Goal: Information Seeking & Learning: Learn about a topic

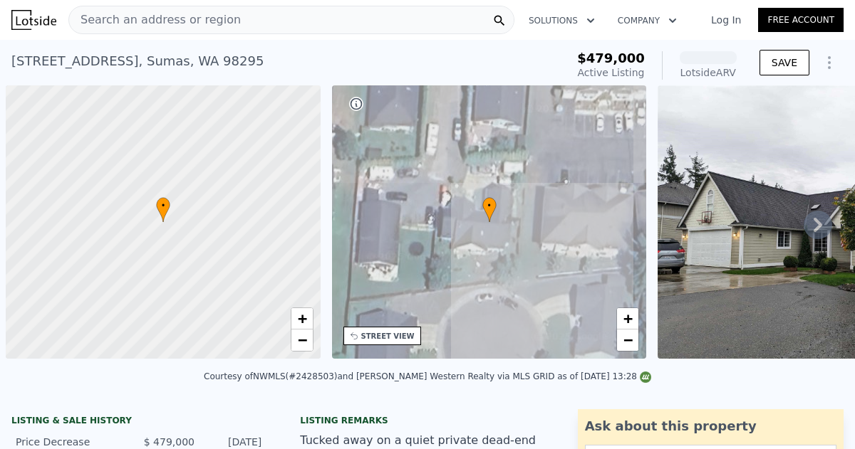
scroll to position [0, 6]
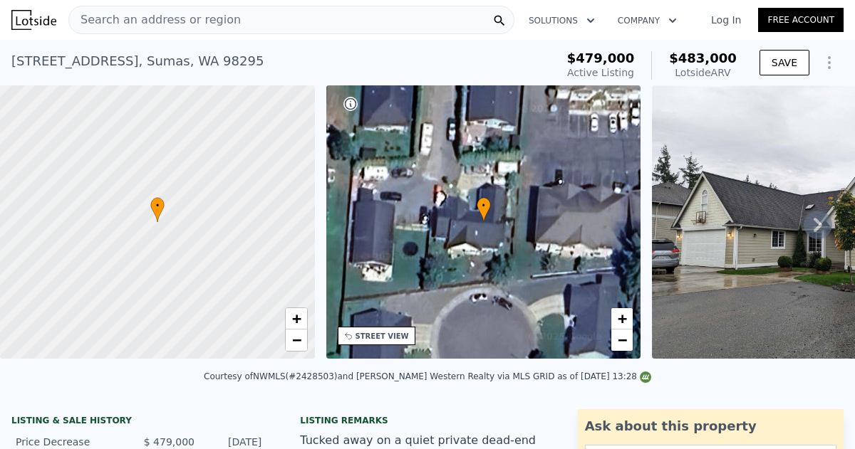
click at [817, 221] on icon at bounding box center [817, 225] width 9 height 14
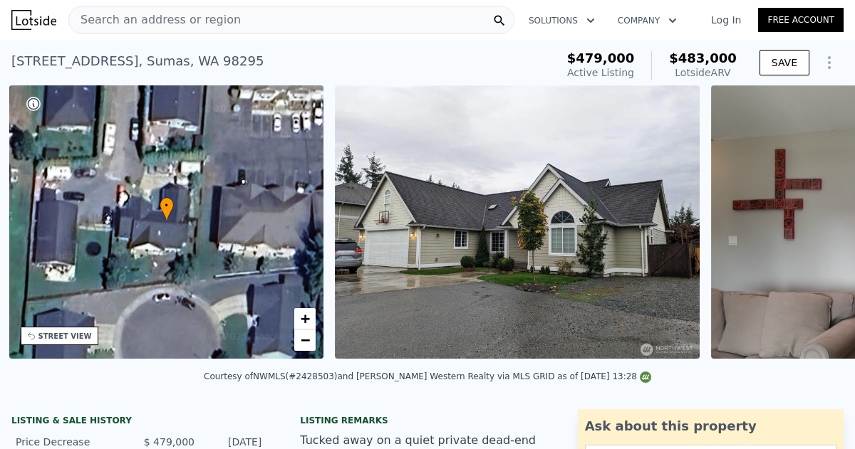
scroll to position [0, 331]
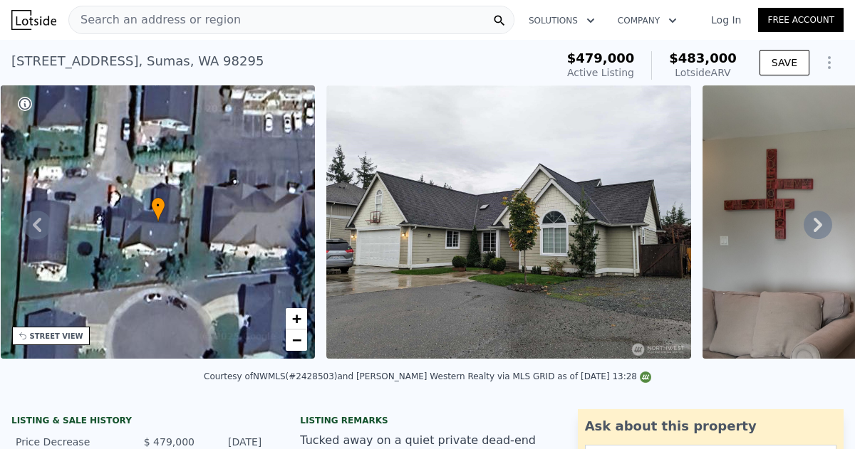
click at [817, 221] on icon at bounding box center [817, 225] width 9 height 14
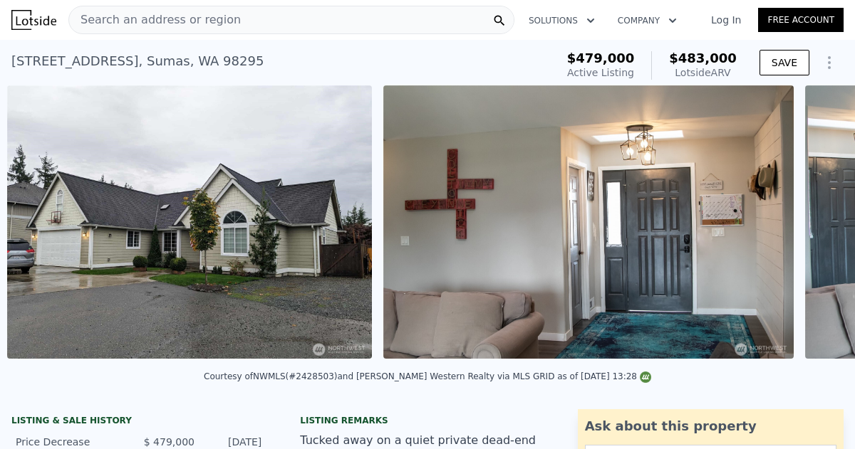
scroll to position [0, 652]
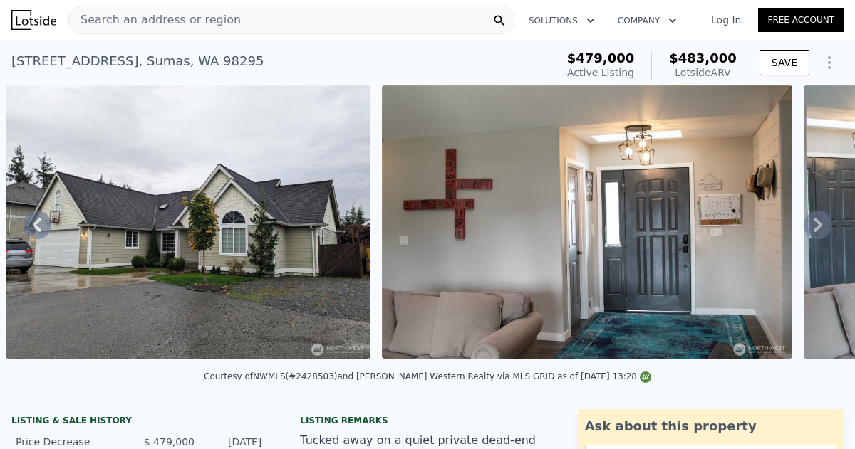
click at [817, 221] on icon at bounding box center [817, 225] width 9 height 14
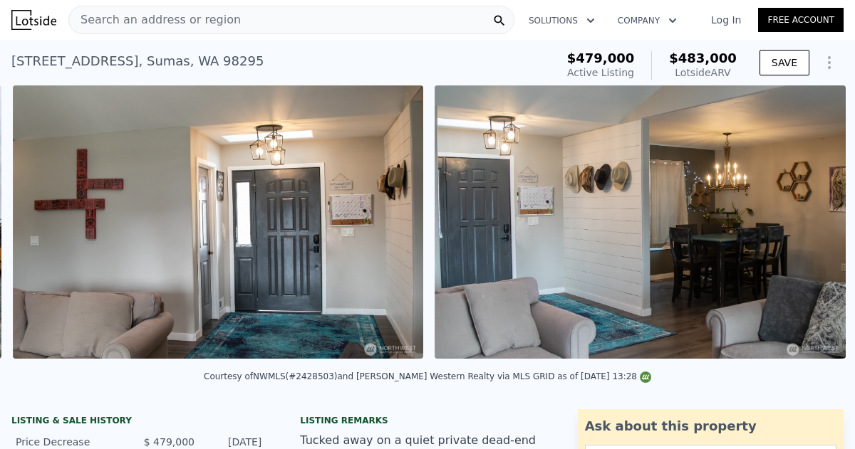
scroll to position [0, 1028]
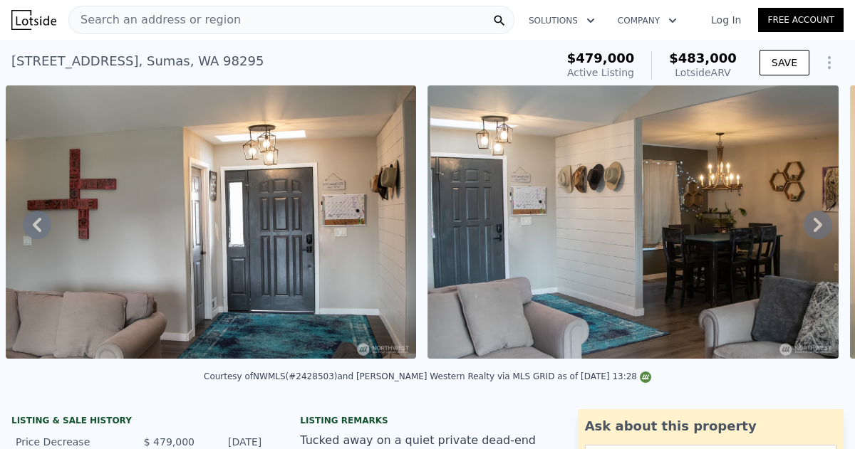
click at [817, 221] on icon at bounding box center [817, 225] width 9 height 14
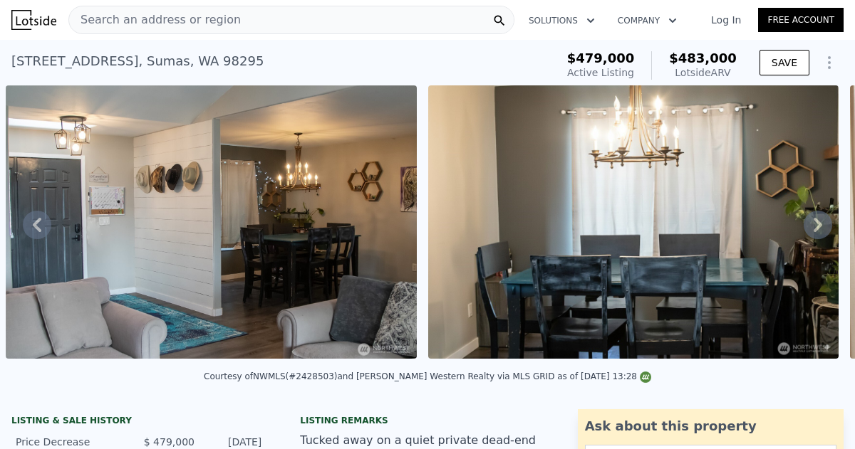
click at [817, 221] on icon at bounding box center [817, 225] width 9 height 14
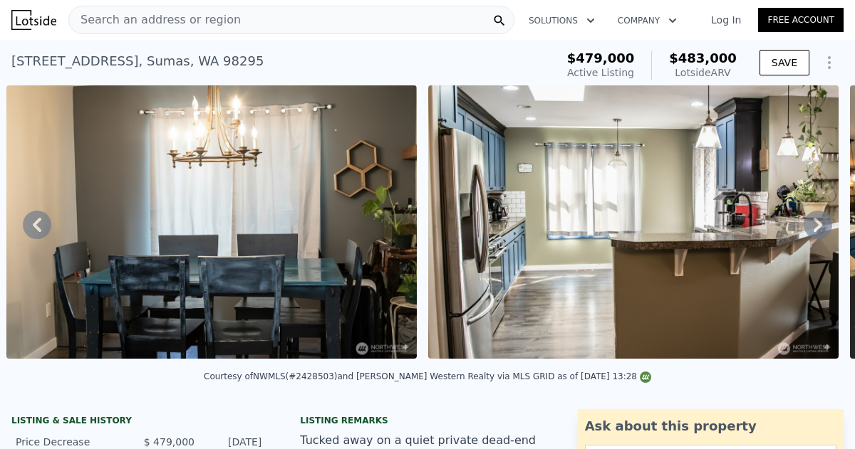
click at [817, 221] on icon at bounding box center [817, 225] width 9 height 14
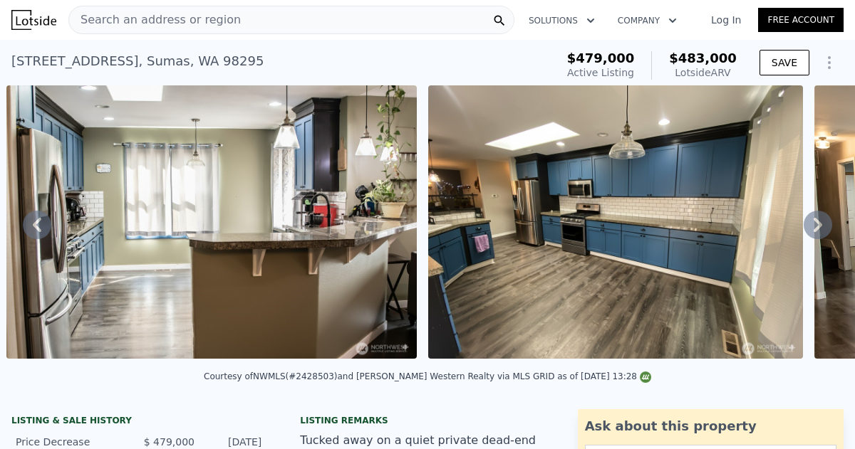
click at [817, 221] on icon at bounding box center [817, 225] width 9 height 14
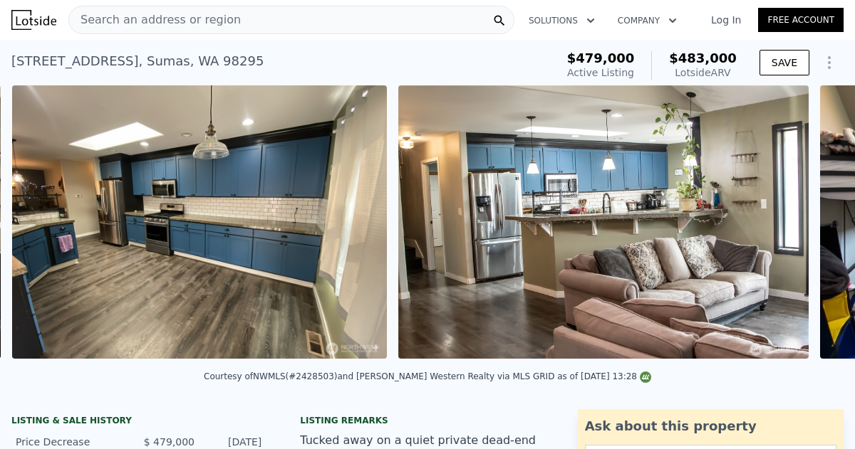
scroll to position [0, 2714]
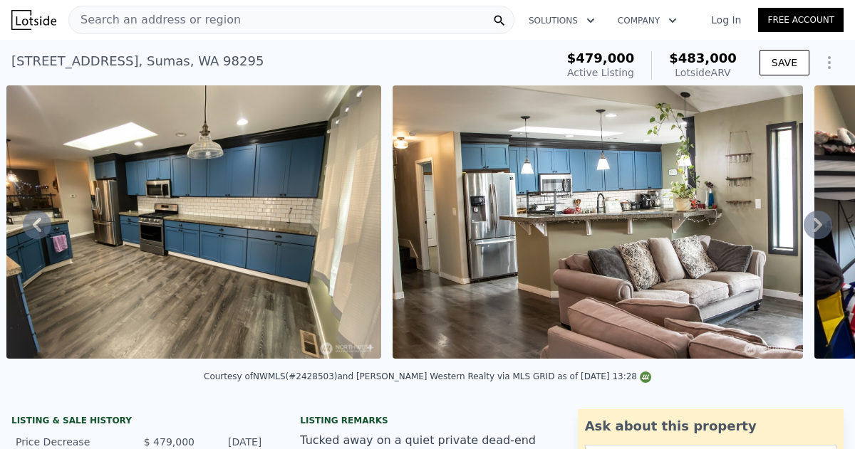
click at [817, 221] on icon at bounding box center [817, 225] width 9 height 14
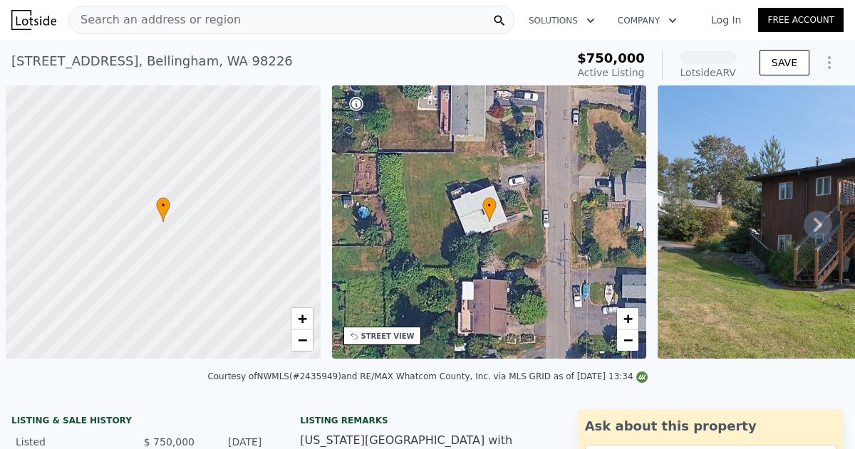
scroll to position [0, 6]
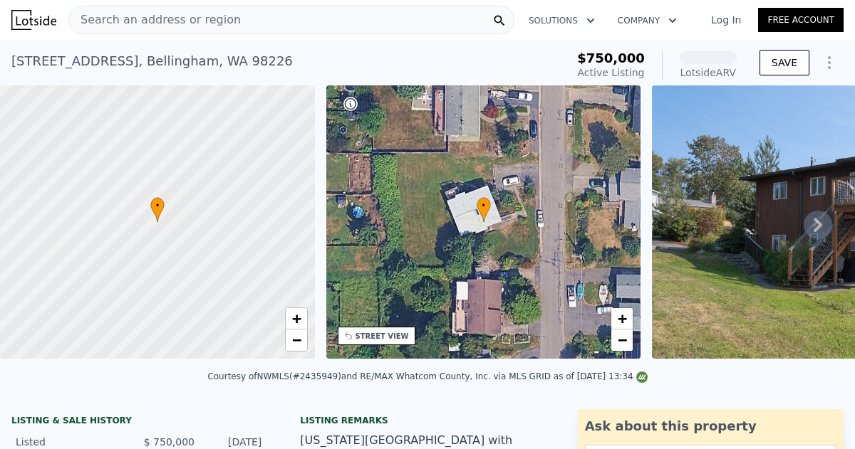
click at [333, 201] on div "• + −" at bounding box center [483, 221] width 315 height 273
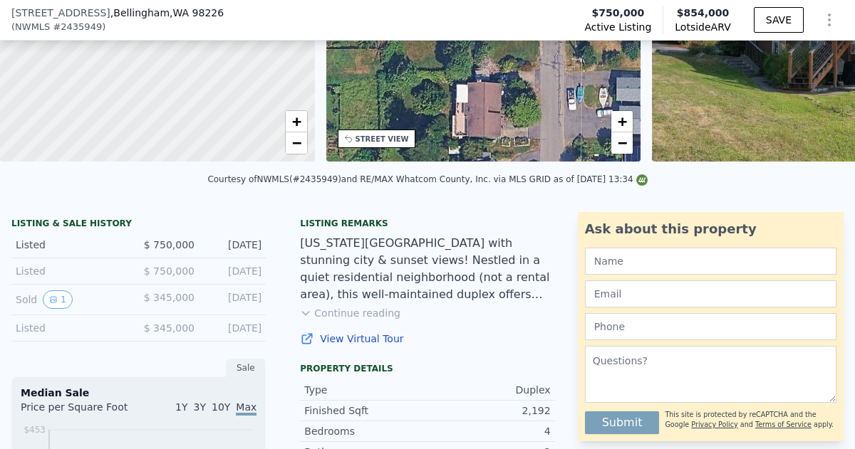
scroll to position [0, 0]
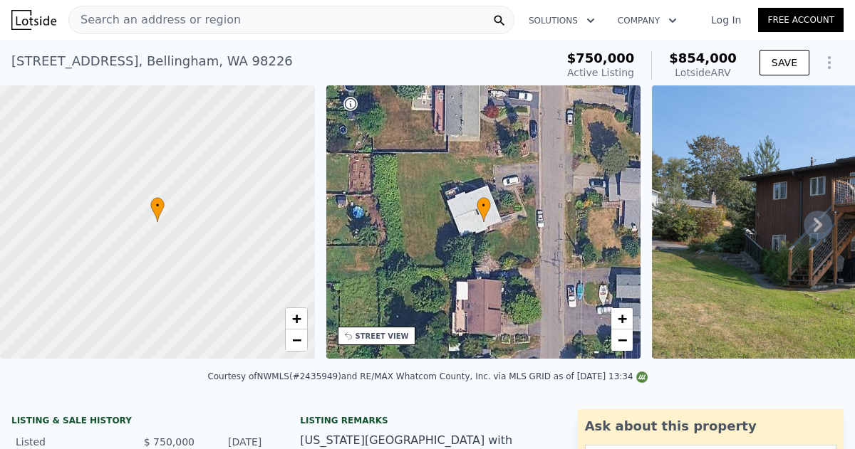
click at [720, 19] on link "Log In" at bounding box center [726, 20] width 64 height 14
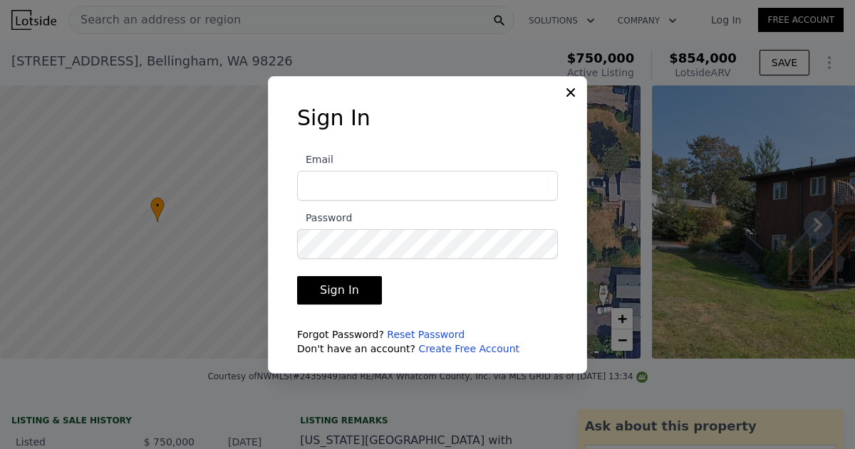
type input "daliahomehaven@gmail.com"
click at [340, 293] on button "Sign In" at bounding box center [339, 290] width 85 height 28
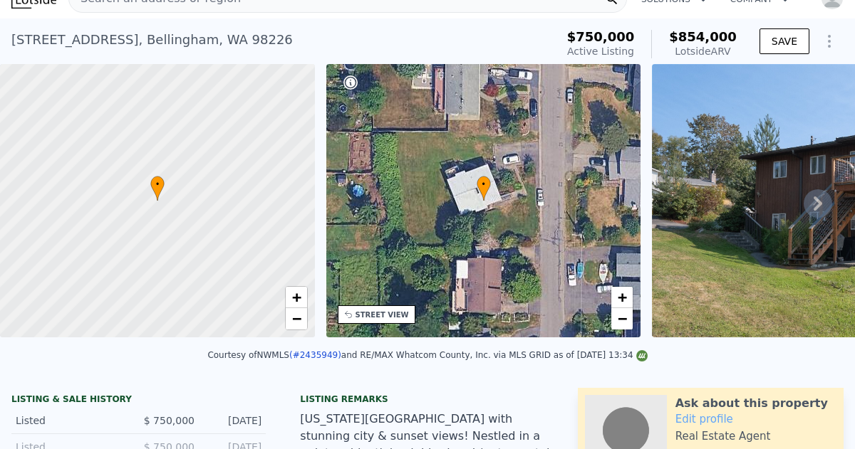
scroll to position [24, 0]
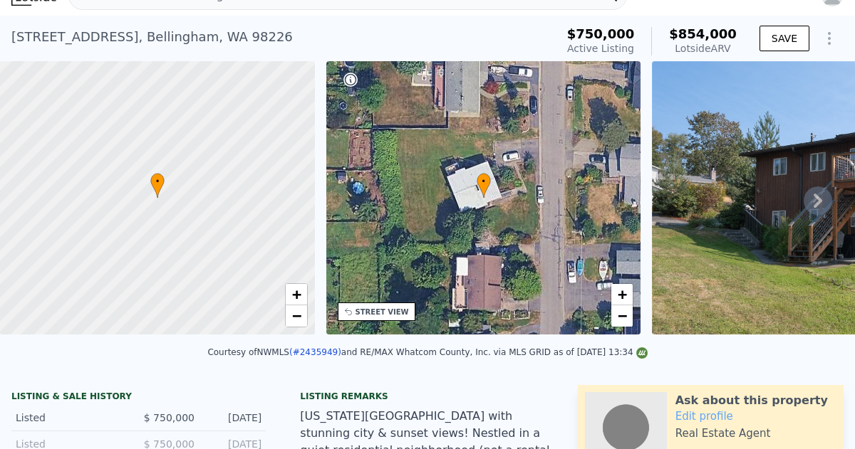
click at [760, 227] on img at bounding box center [857, 197] width 410 height 273
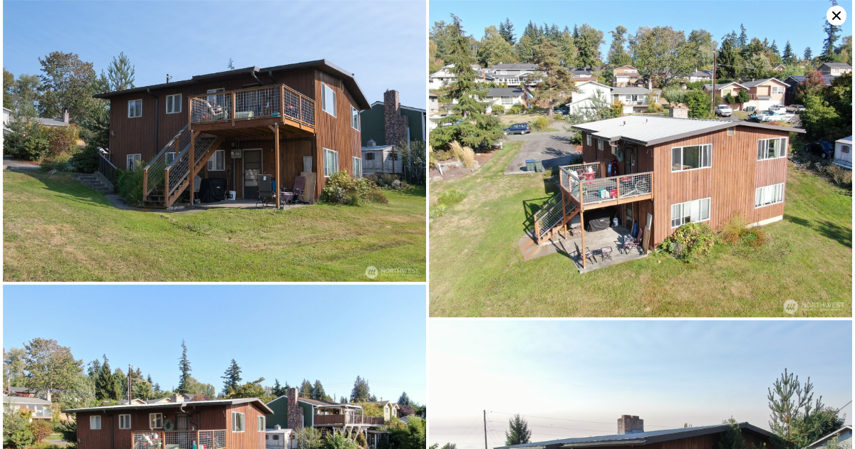
click at [236, 179] on img at bounding box center [214, 141] width 423 height 282
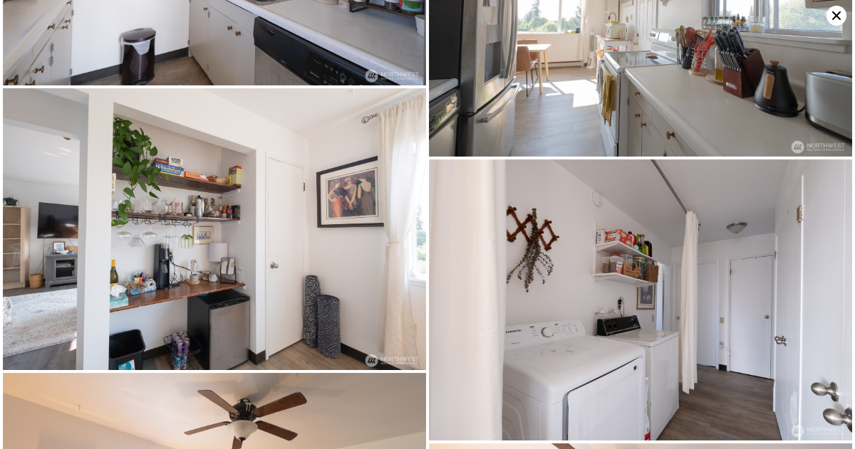
scroll to position [3168, 0]
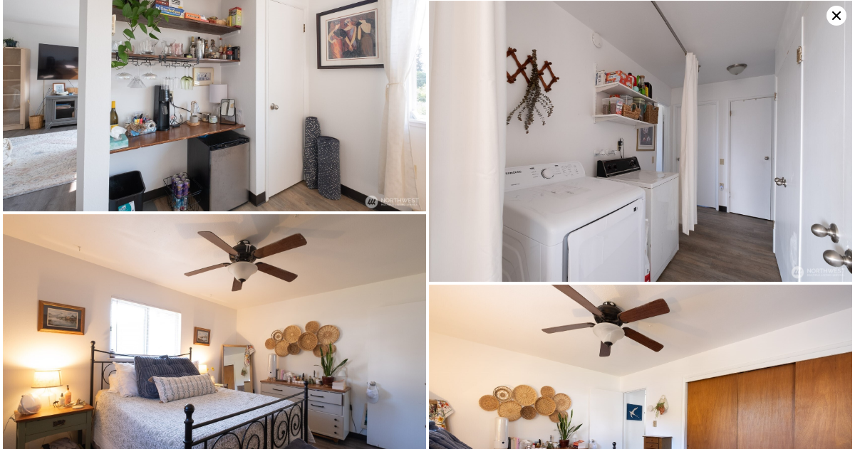
click at [722, 240] on img at bounding box center [640, 142] width 423 height 282
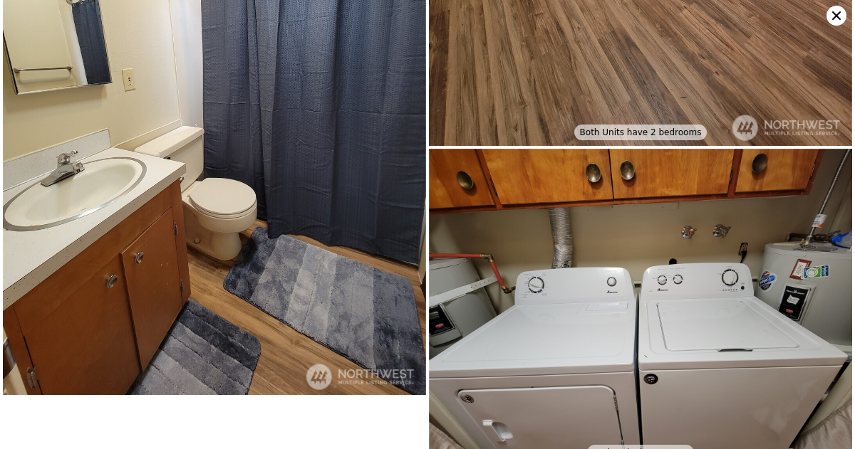
scroll to position [6019, 0]
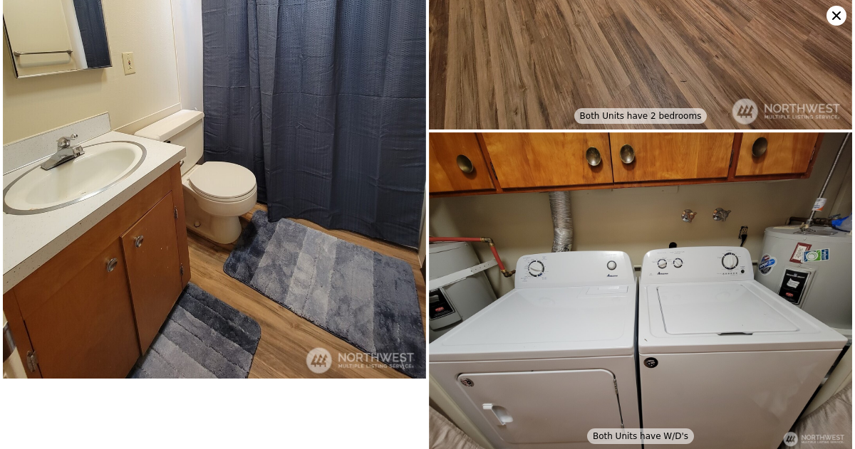
click at [835, 19] on icon at bounding box center [836, 16] width 20 height 20
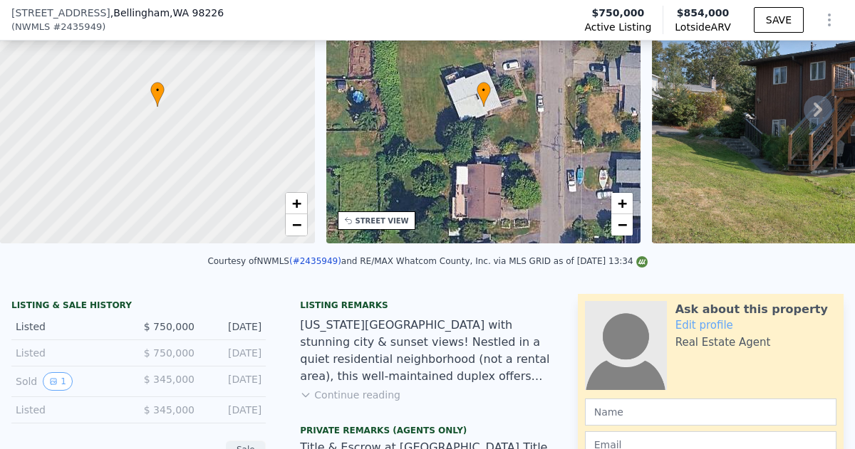
scroll to position [115, 0]
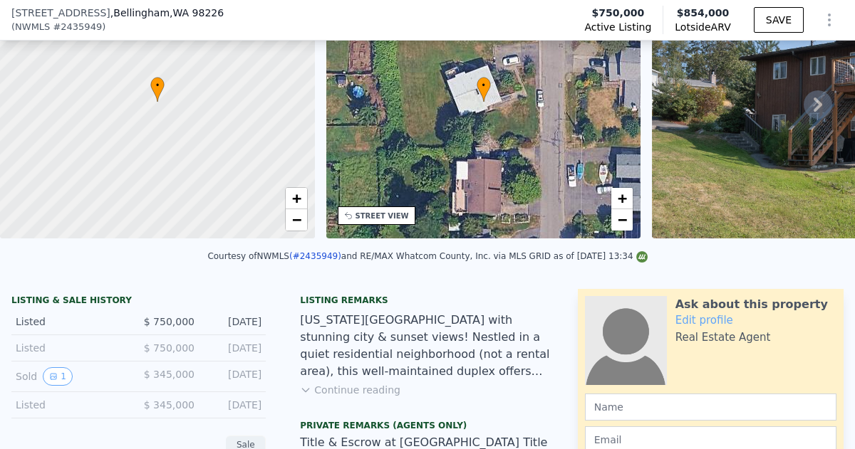
click at [365, 390] on button "Continue reading" at bounding box center [350, 390] width 100 height 14
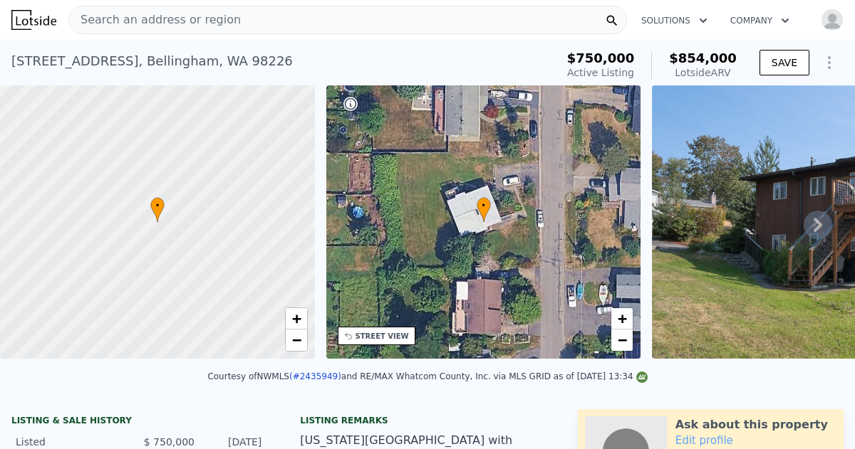
scroll to position [0, 6]
click at [781, 58] on button "SAVE" at bounding box center [784, 63] width 50 height 26
click at [818, 229] on icon at bounding box center [817, 225] width 28 height 28
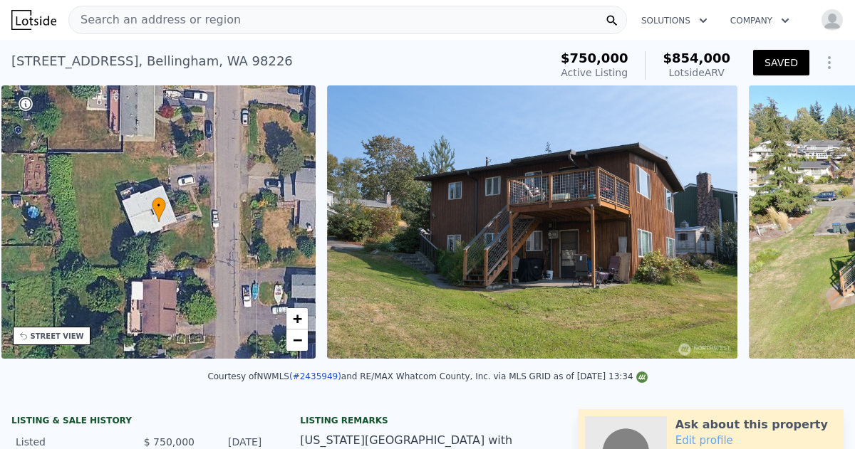
scroll to position [0, 331]
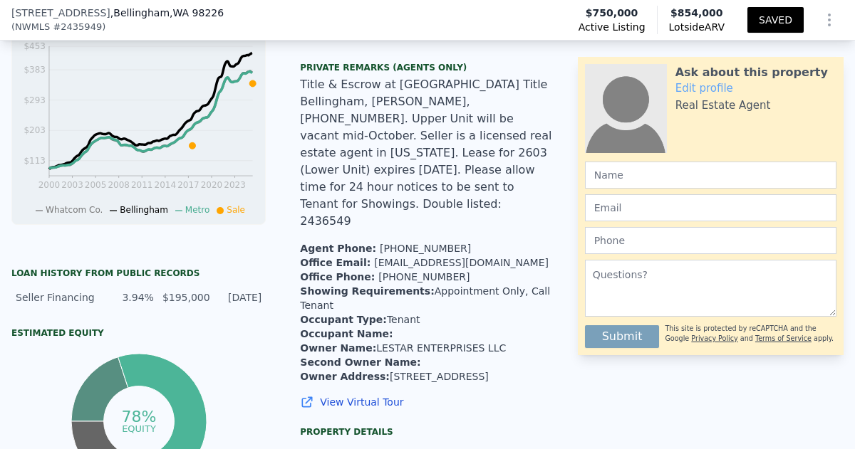
click at [512, 318] on div "Listing remarks Alabama Hill Duplex with stunning city & sunset views! Nestled …" at bounding box center [426, 127] width 277 height 587
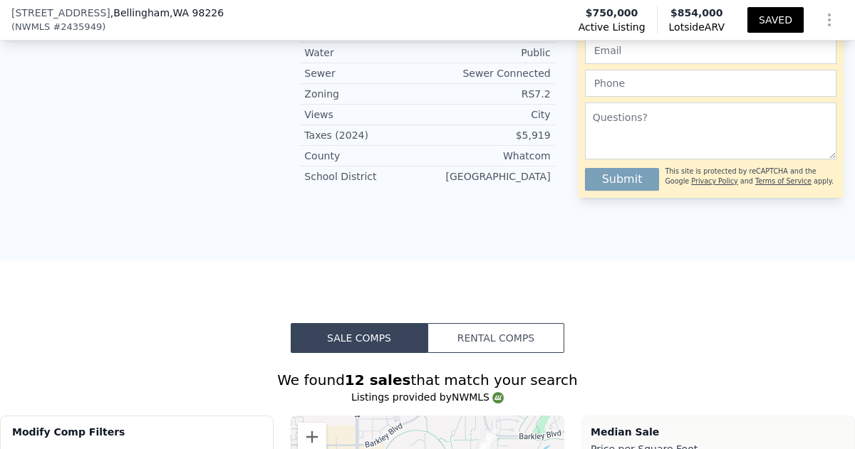
scroll to position [1241, 0]
click at [499, 323] on button "Rental Comps" at bounding box center [495, 338] width 137 height 30
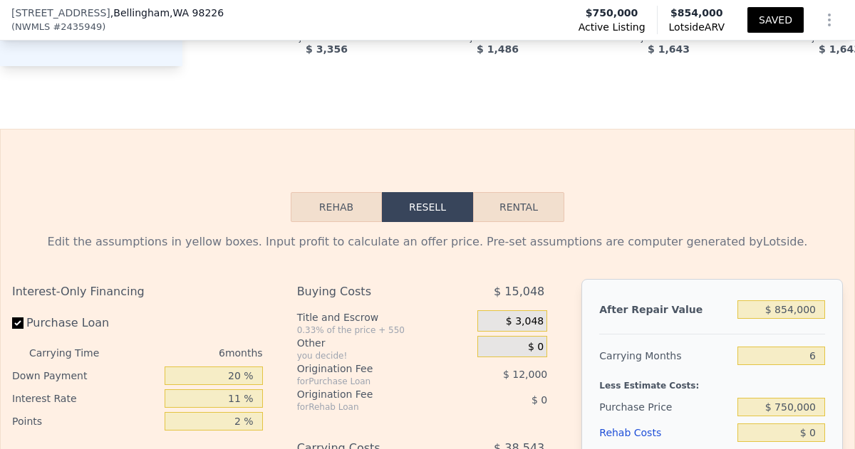
scroll to position [2244, 0]
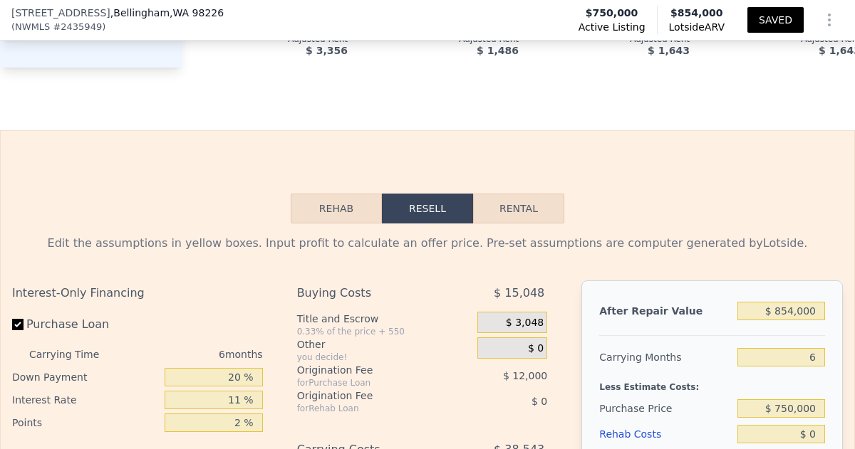
click at [512, 194] on button "Rental" at bounding box center [518, 209] width 91 height 30
select select "30"
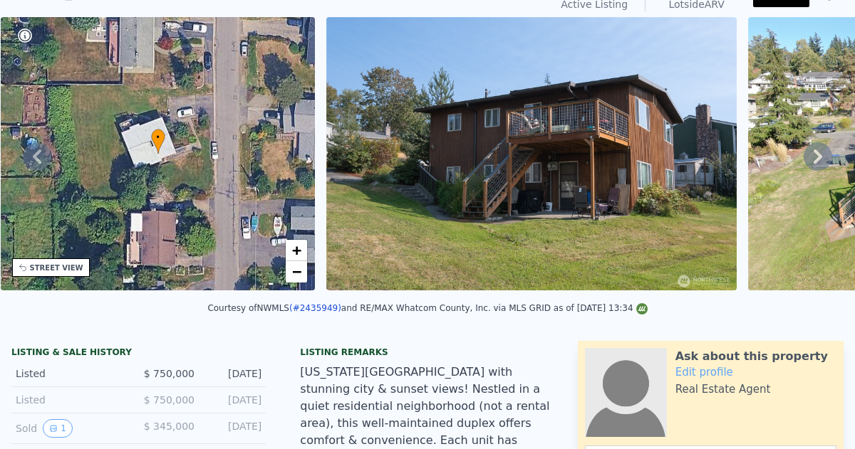
scroll to position [63, 0]
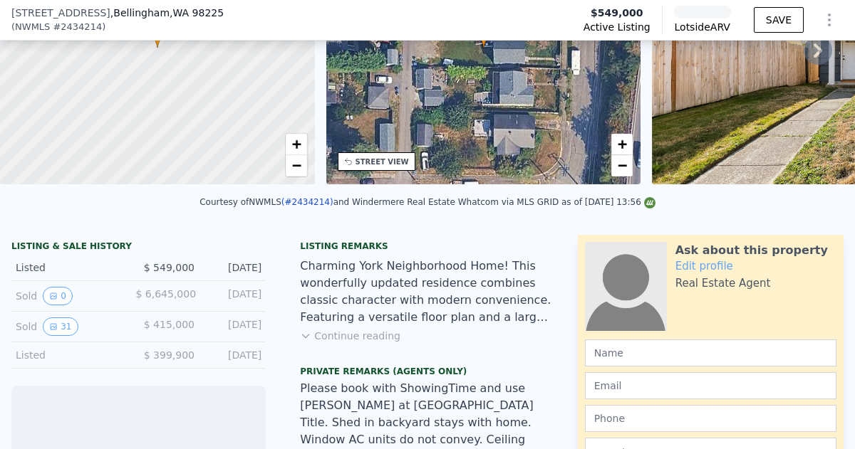
scroll to position [184, 0]
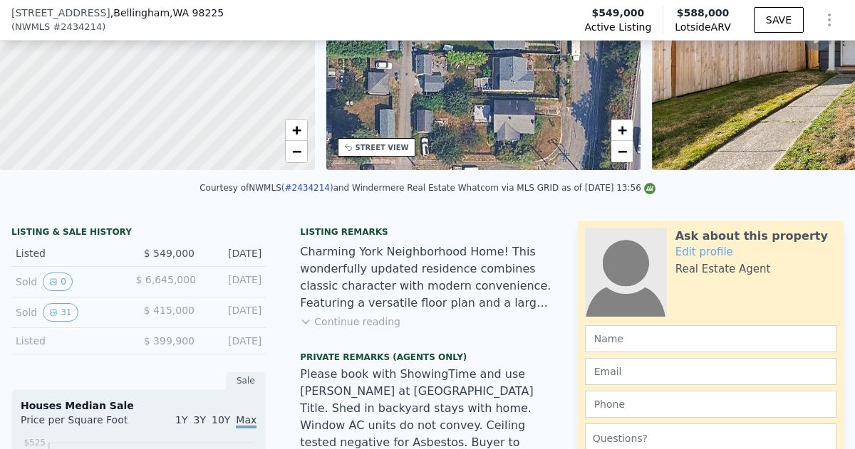
click at [383, 317] on button "Continue reading" at bounding box center [350, 322] width 100 height 14
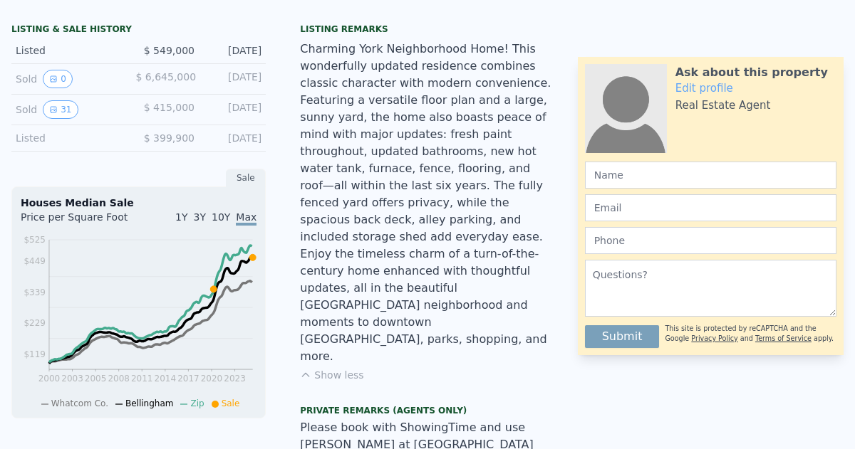
scroll to position [5, 0]
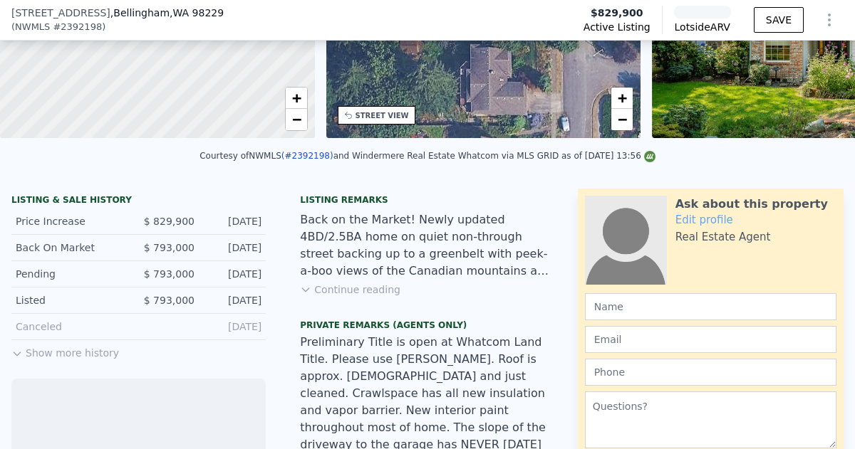
scroll to position [219, 0]
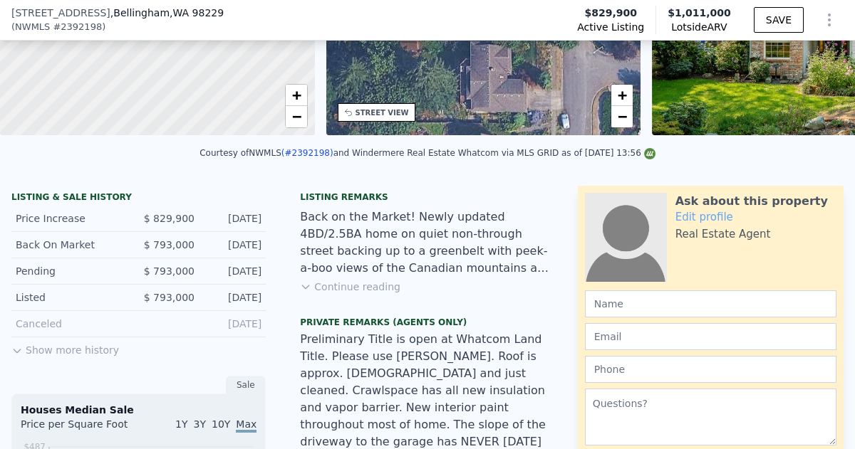
click at [371, 286] on button "Continue reading" at bounding box center [350, 287] width 100 height 14
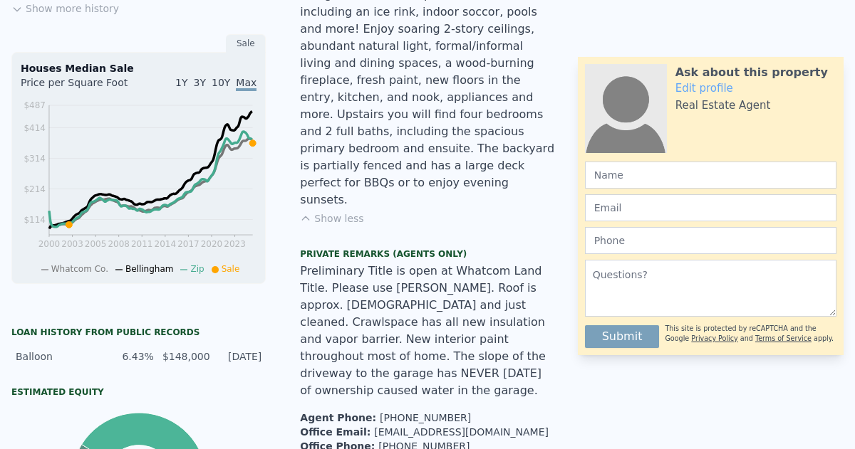
scroll to position [0, 0]
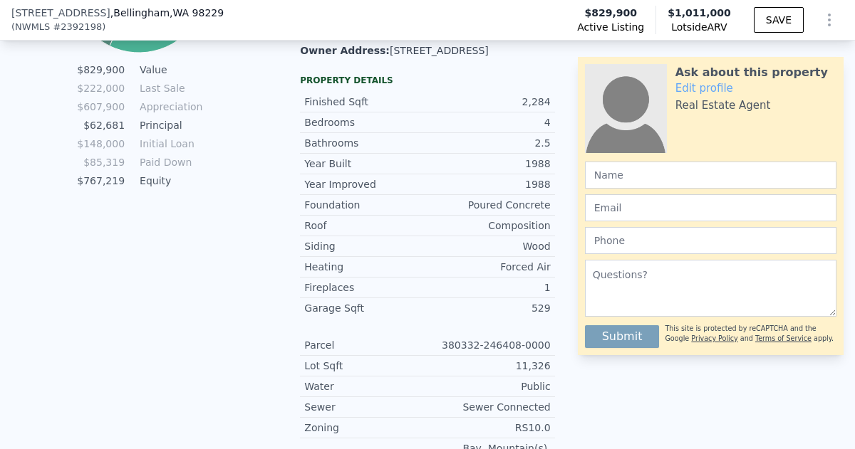
click at [550, 359] on div "11,326" at bounding box center [488, 366] width 123 height 14
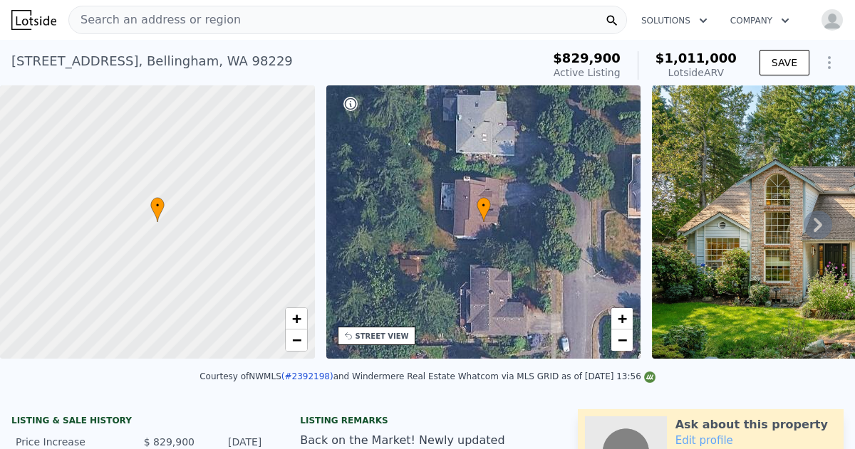
click at [781, 230] on img at bounding box center [857, 221] width 410 height 273
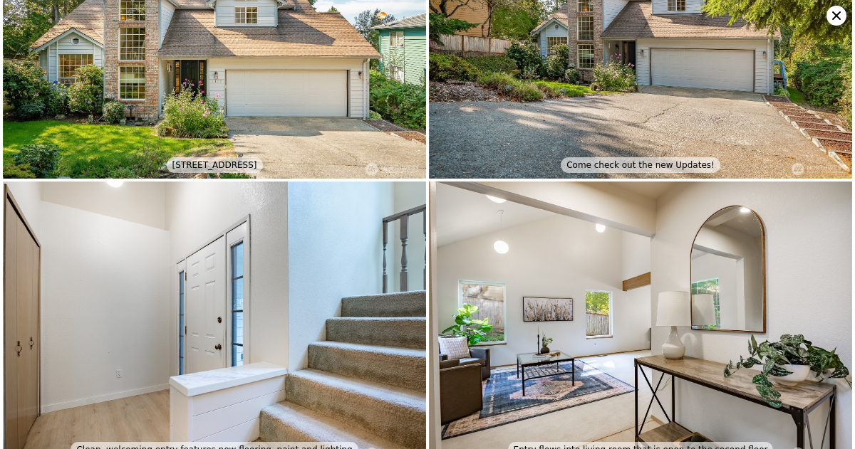
scroll to position [103, 0]
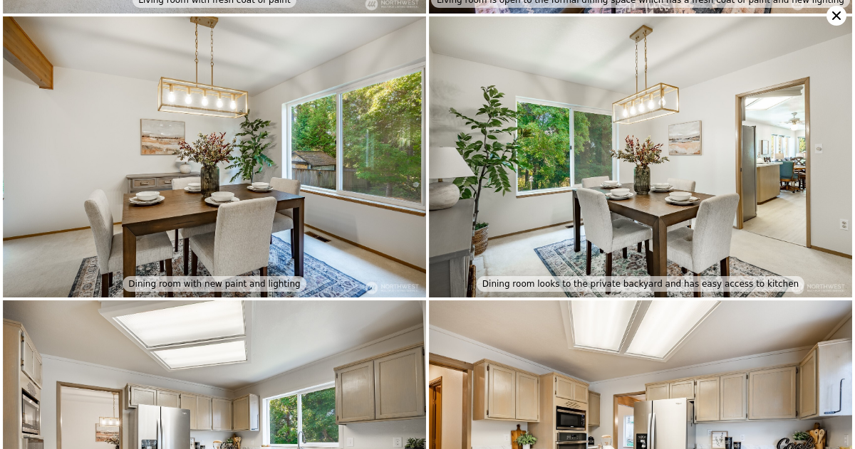
click at [606, 210] on img at bounding box center [640, 157] width 423 height 282
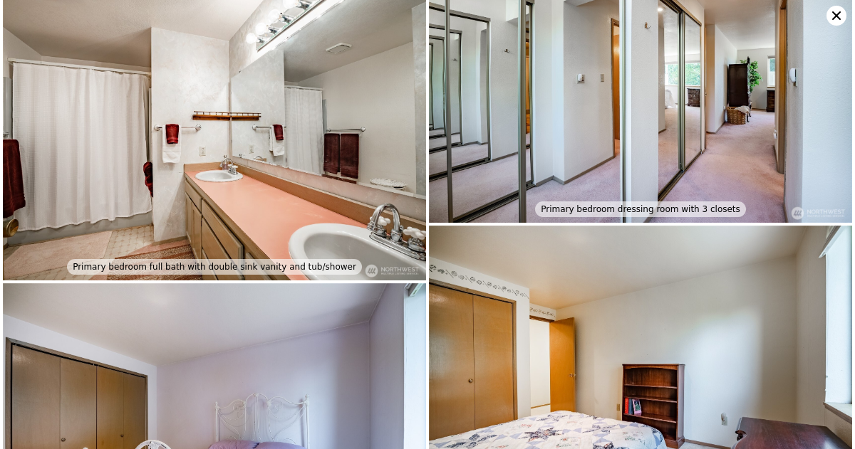
scroll to position [3475, 0]
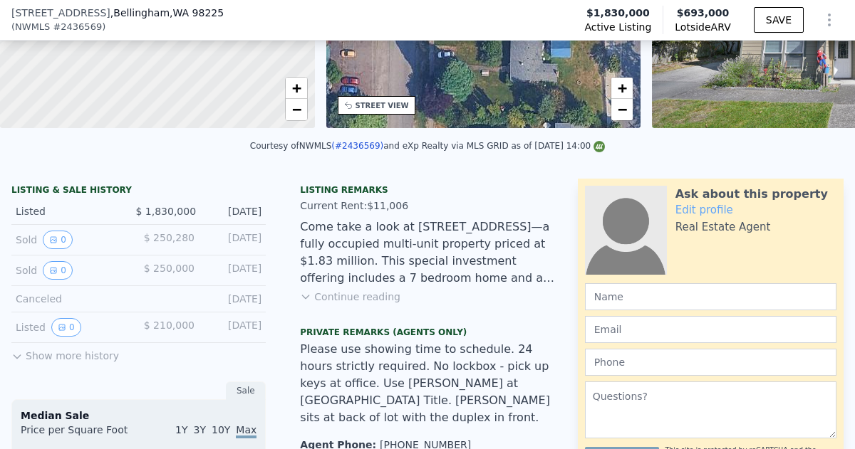
scroll to position [226, 0]
click at [354, 298] on button "Continue reading" at bounding box center [350, 296] width 100 height 14
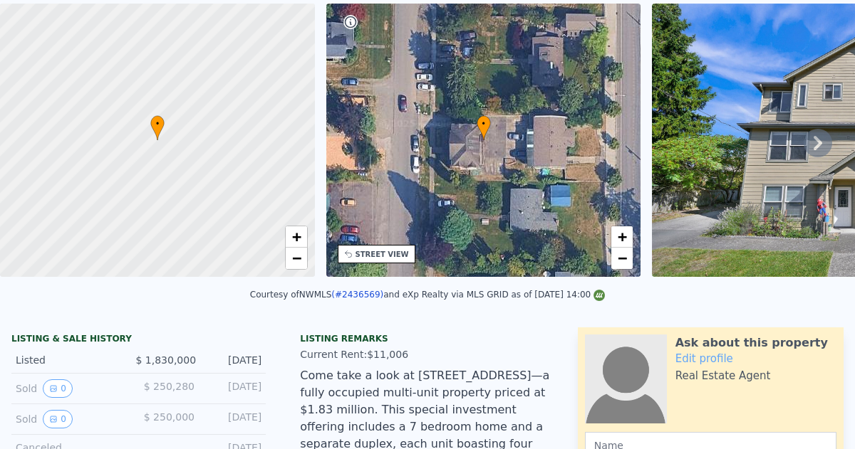
scroll to position [0, 0]
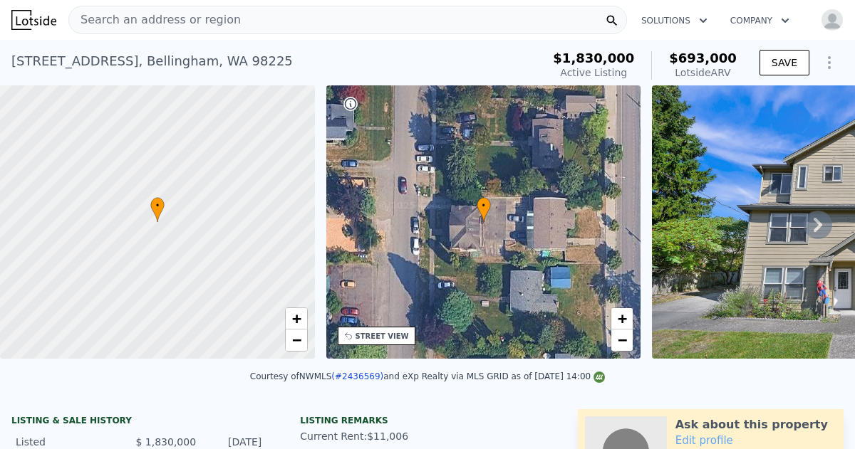
click at [747, 223] on img at bounding box center [857, 221] width 410 height 273
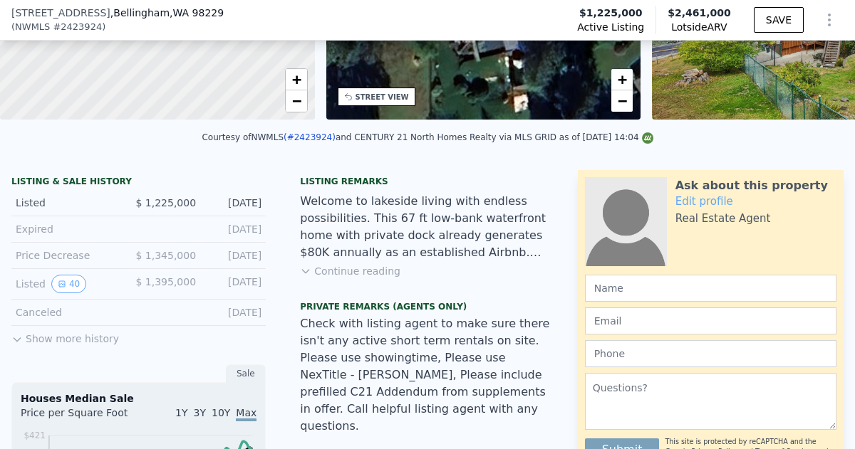
scroll to position [238, 0]
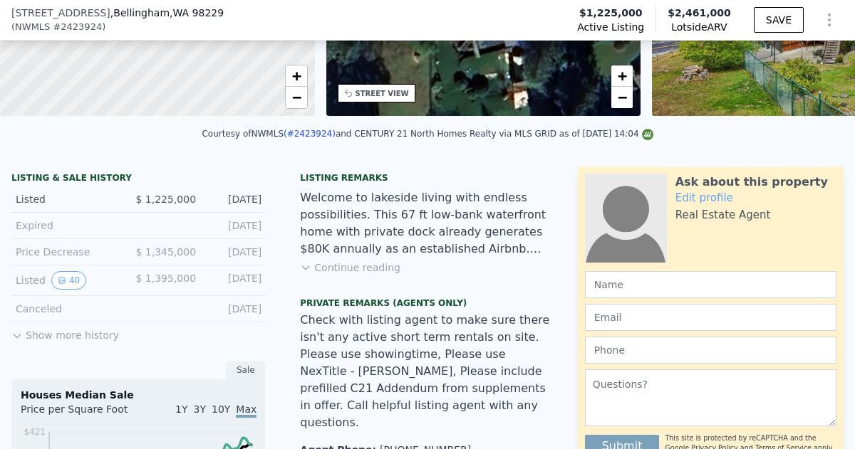
click at [366, 267] on button "Continue reading" at bounding box center [350, 268] width 100 height 14
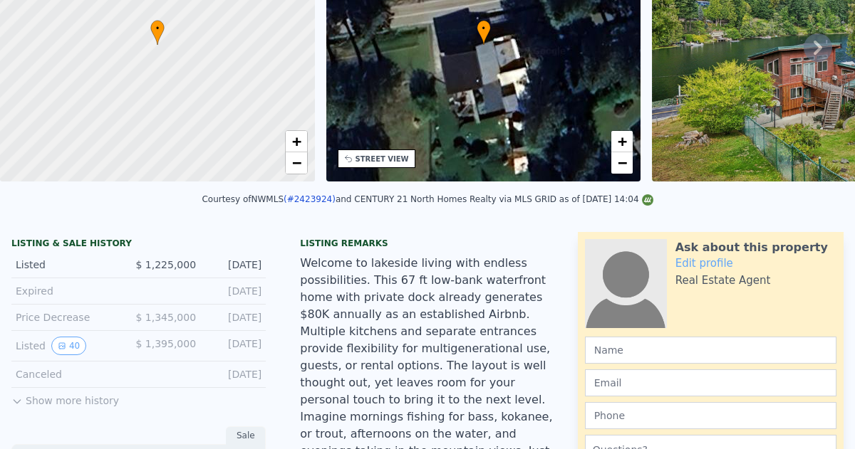
scroll to position [5, 0]
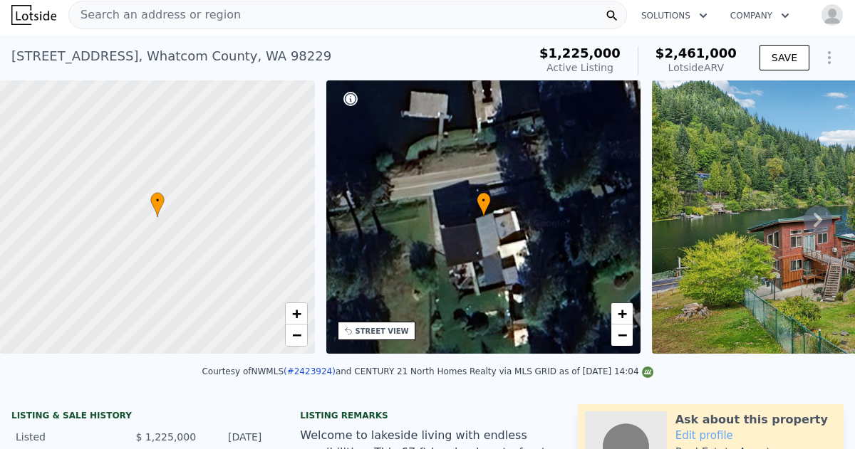
click at [709, 191] on img at bounding box center [834, 216] width 365 height 273
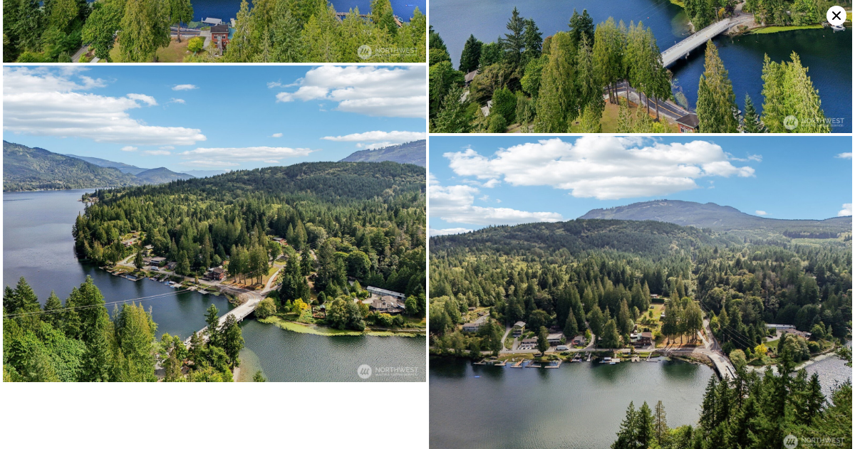
scroll to position [5455, 0]
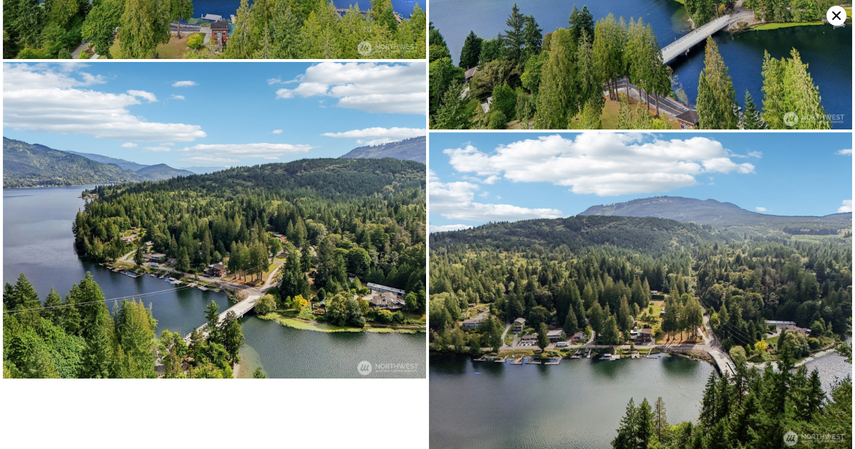
click at [837, 11] on icon at bounding box center [836, 16] width 20 height 20
